Goal: Information Seeking & Learning: Learn about a topic

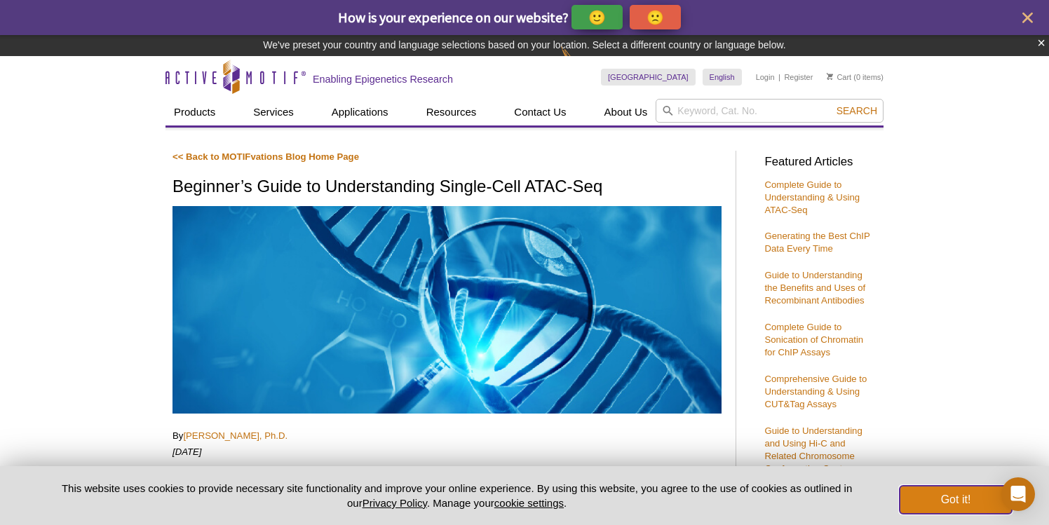
click at [924, 496] on button "Got it!" at bounding box center [956, 500] width 112 height 28
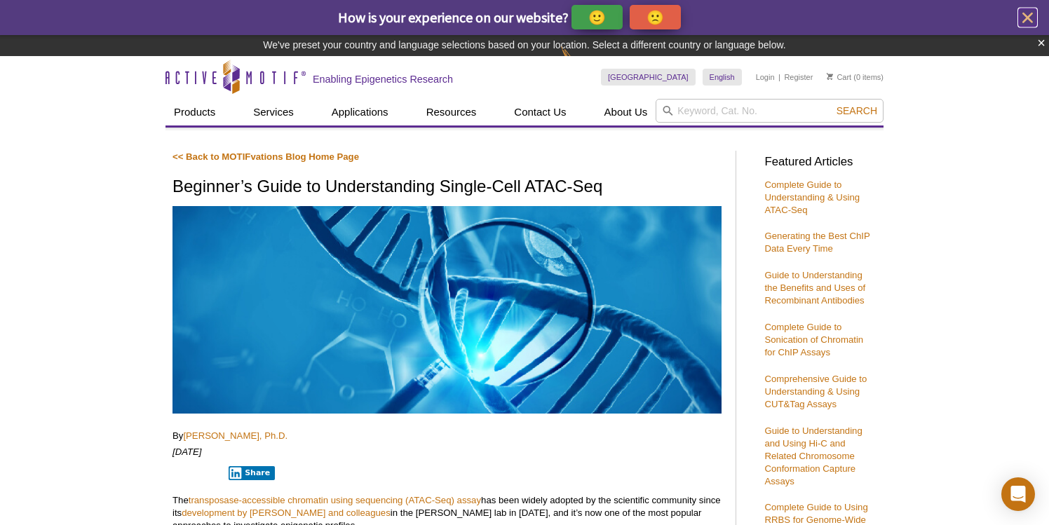
click at [1025, 17] on icon "close" at bounding box center [1028, 18] width 18 height 18
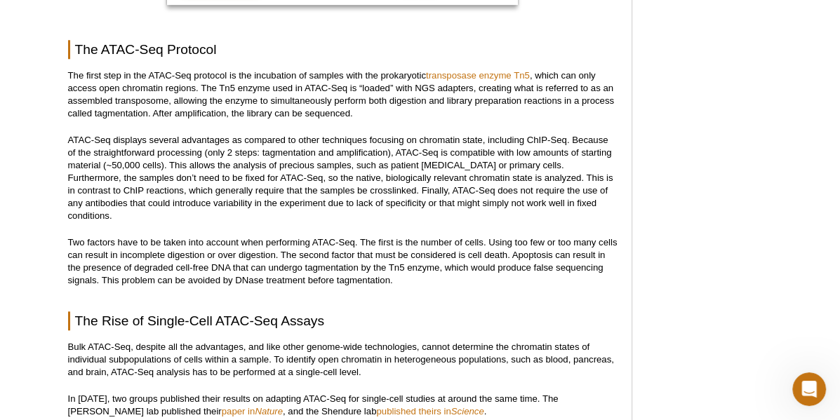
scroll to position [1073, 0]
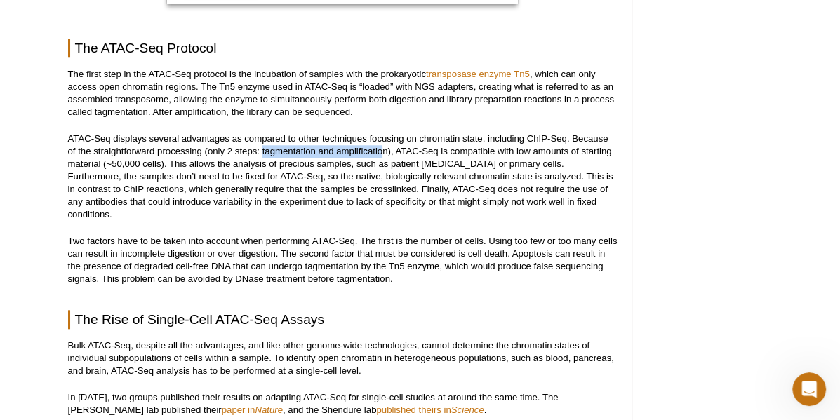
drag, startPoint x: 261, startPoint y: 152, endPoint x: 384, endPoint y: 147, distance: 122.8
click at [384, 147] on p "ATAC-Seq displays several advantages as compared to other techniques focusing o…" at bounding box center [342, 177] width 549 height 88
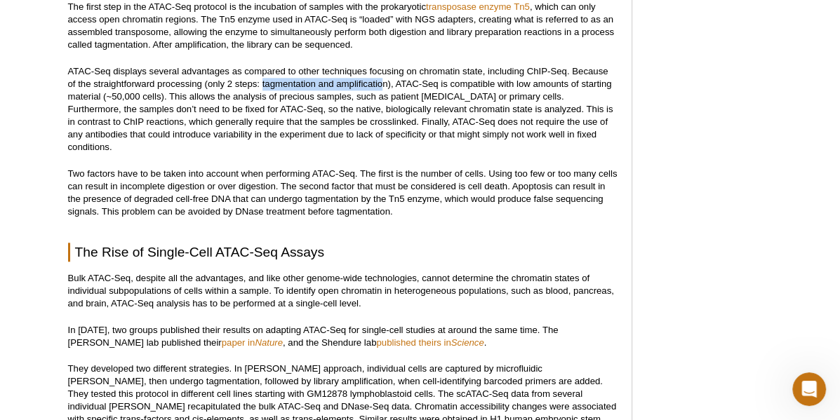
scroll to position [1141, 0]
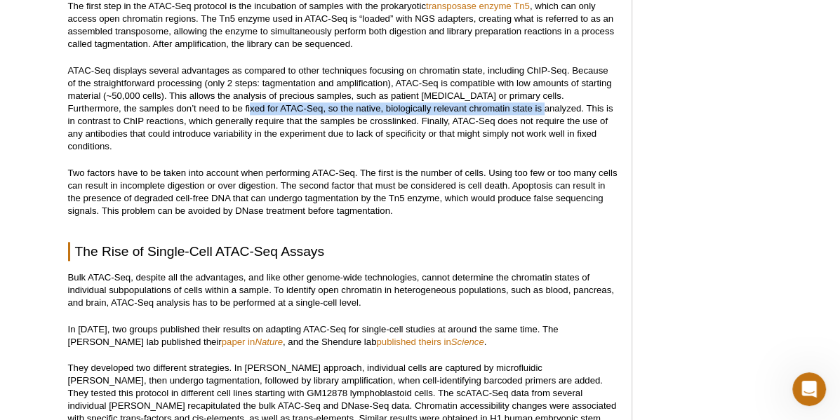
drag, startPoint x: 209, startPoint y: 107, endPoint x: 511, endPoint y: 112, distance: 301.7
click at [511, 112] on p "ATAC-Seq displays several advantages as compared to other techniques focusing o…" at bounding box center [342, 109] width 549 height 88
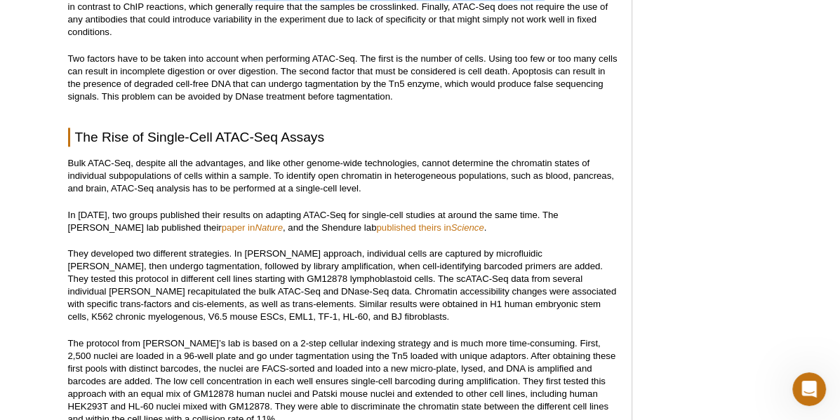
scroll to position [1258, 0]
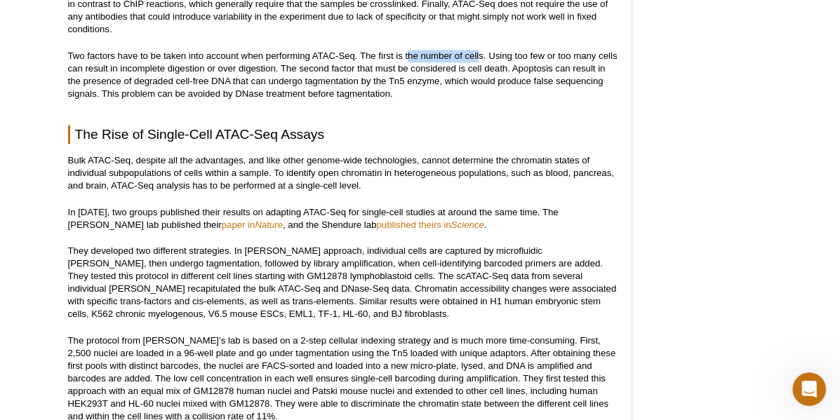
drag, startPoint x: 409, startPoint y: 42, endPoint x: 478, endPoint y: 40, distance: 69.5
click at [478, 50] on p "Two factors have to be taken into account when performing ATAC-Seq. The first i…" at bounding box center [342, 75] width 549 height 51
drag, startPoint x: 116, startPoint y: 53, endPoint x: 285, endPoint y: 53, distance: 169.1
click at [285, 53] on p "Two factors have to be taken into account when performing ATAC-Seq. The first i…" at bounding box center [342, 75] width 549 height 51
drag, startPoint x: 466, startPoint y: 53, endPoint x: 498, endPoint y: 51, distance: 31.6
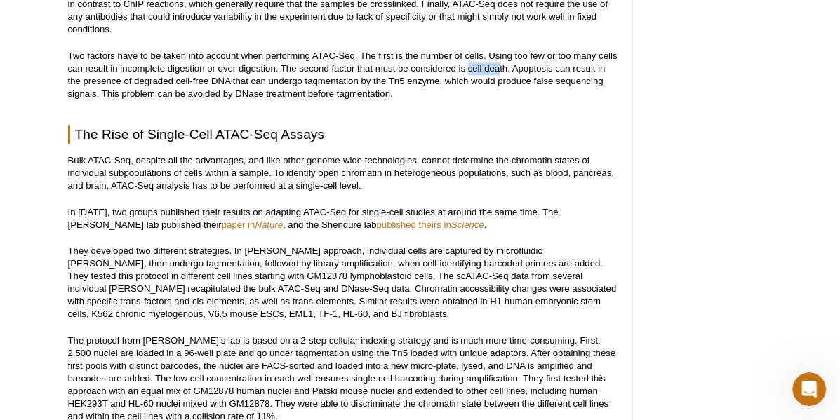
click at [498, 51] on p "Two factors have to be taken into account when performing ATAC-Seq. The first i…" at bounding box center [342, 75] width 549 height 51
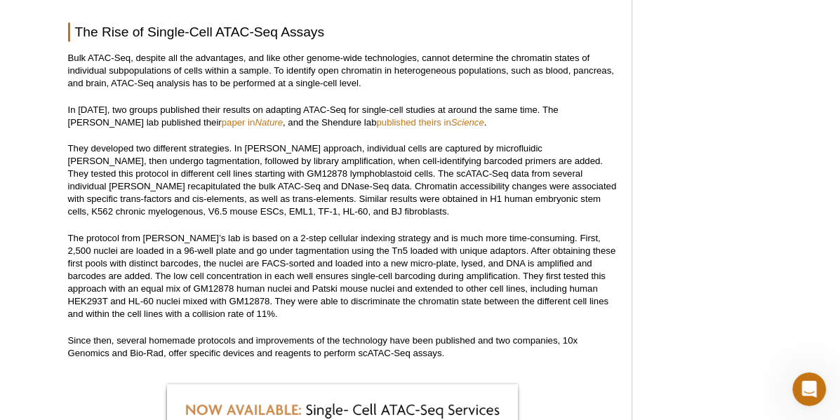
scroll to position [1362, 0]
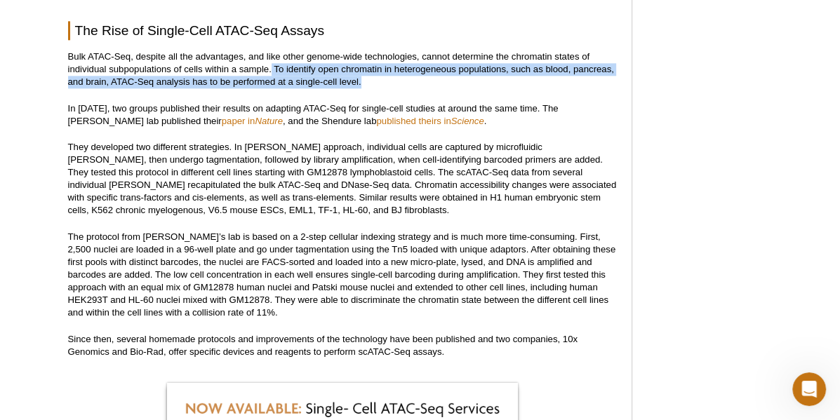
drag, startPoint x: 270, startPoint y: 53, endPoint x: 372, endPoint y: 66, distance: 103.2
click at [372, 66] on p "Bulk ATAC-Seq, despite all the advantages, and like other genome-wide technolog…" at bounding box center [342, 70] width 549 height 38
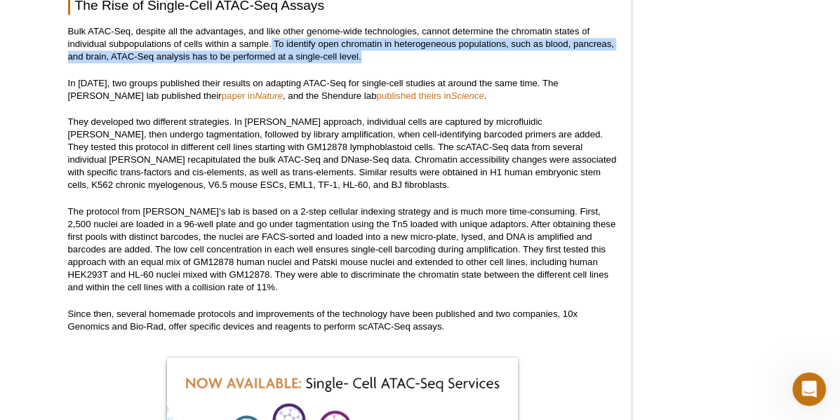
scroll to position [1386, 0]
